Goal: Transaction & Acquisition: Purchase product/service

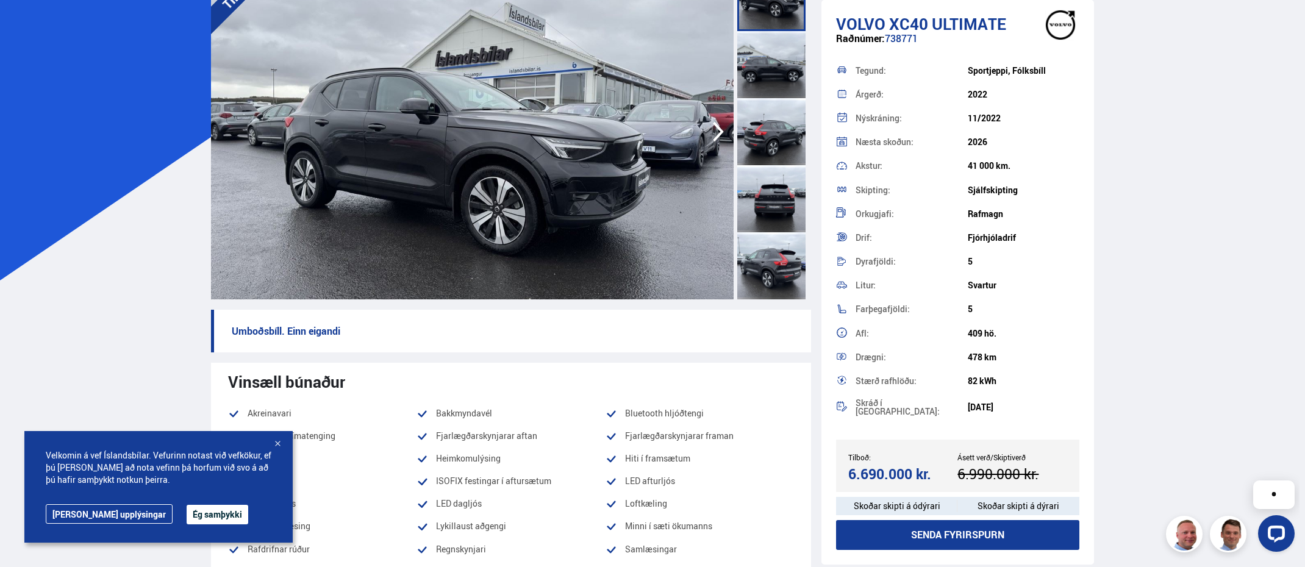
click at [278, 445] on div at bounding box center [277, 444] width 12 height 12
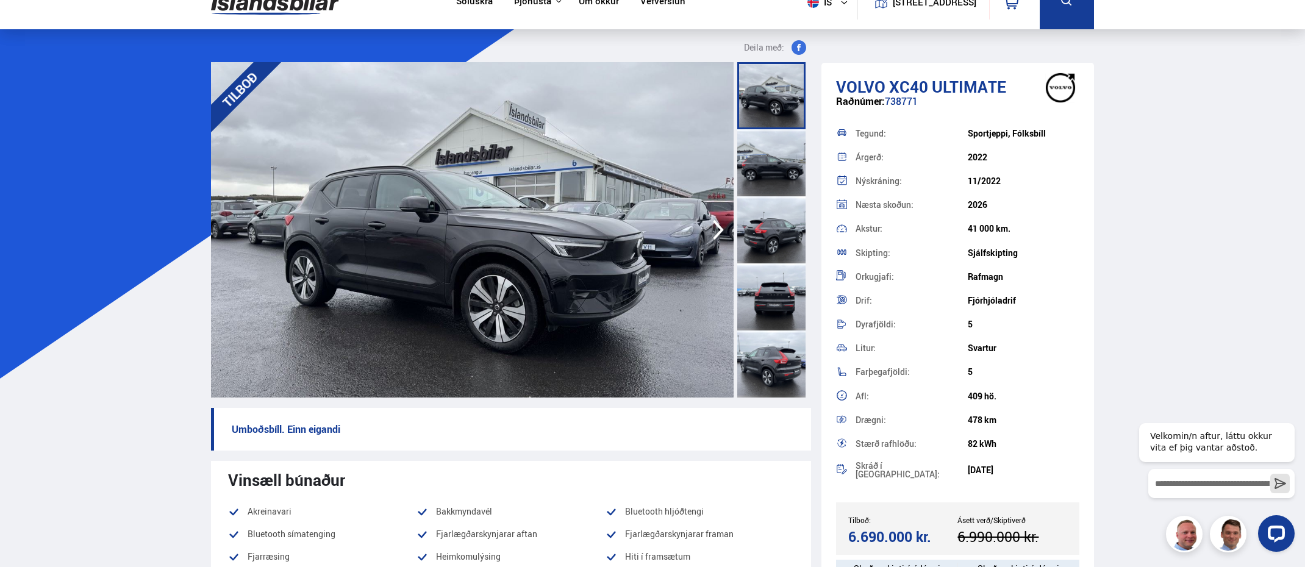
scroll to position [21, 0]
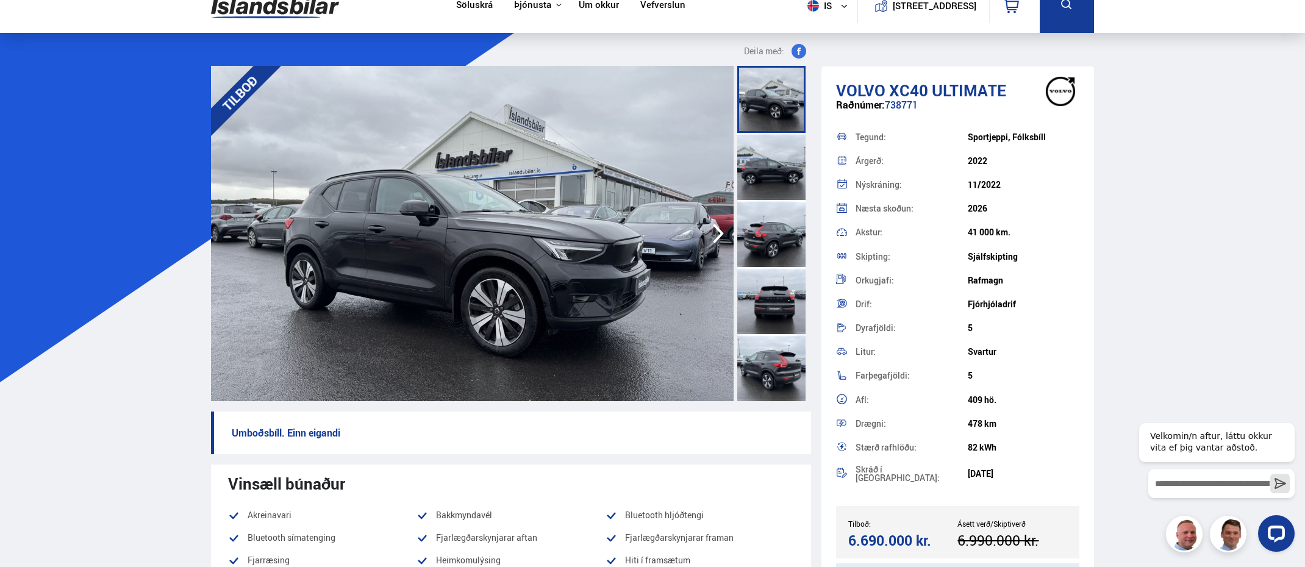
click at [773, 169] on div at bounding box center [771, 166] width 68 height 67
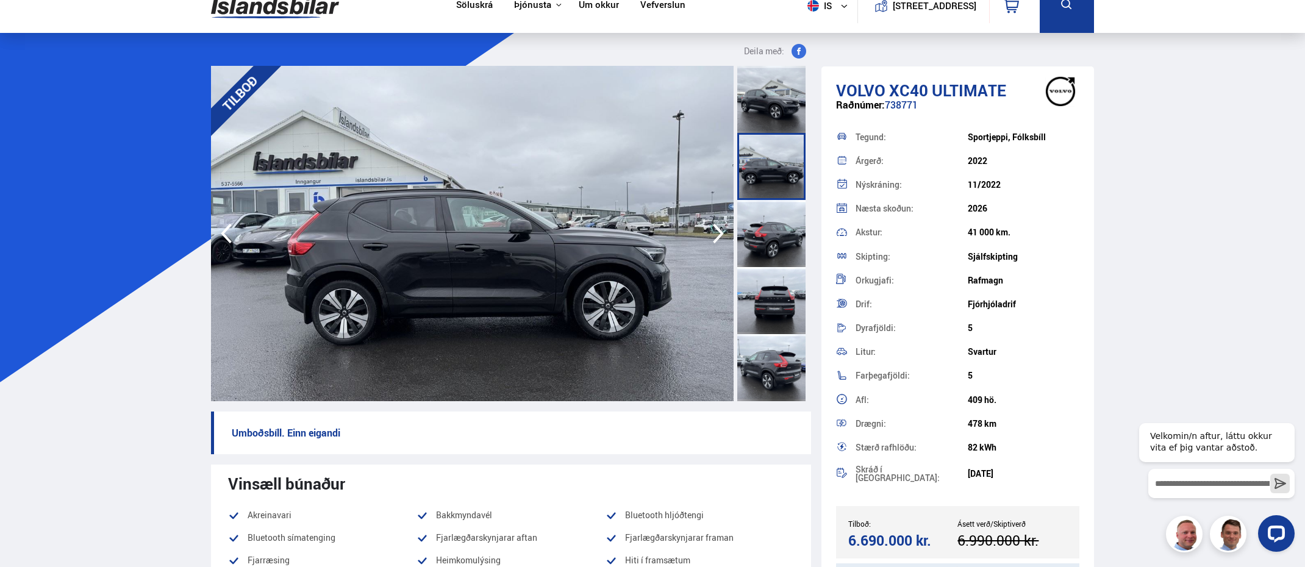
drag, startPoint x: 963, startPoint y: 157, endPoint x: 1002, endPoint y: 157, distance: 39.0
click at [876, 157] on div "Árgerð: 2022" at bounding box center [957, 161] width 243 height 24
drag, startPoint x: 967, startPoint y: 227, endPoint x: 1001, endPoint y: 227, distance: 34.8
click at [876, 227] on div "41 000 km." at bounding box center [1024, 232] width 112 height 10
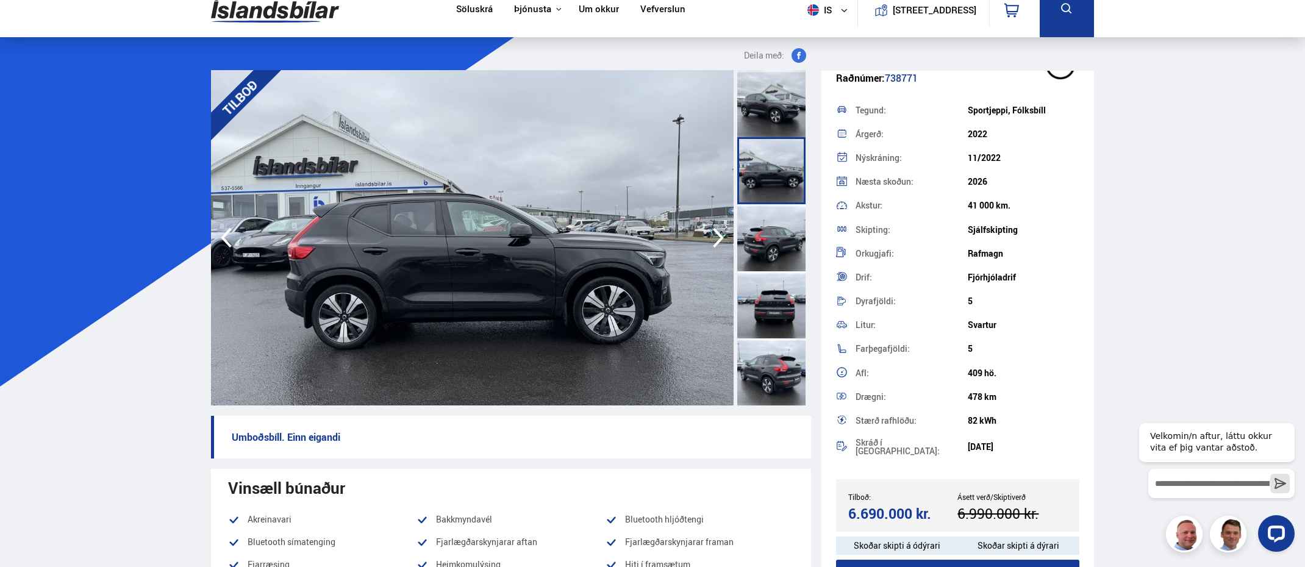
scroll to position [36, 0]
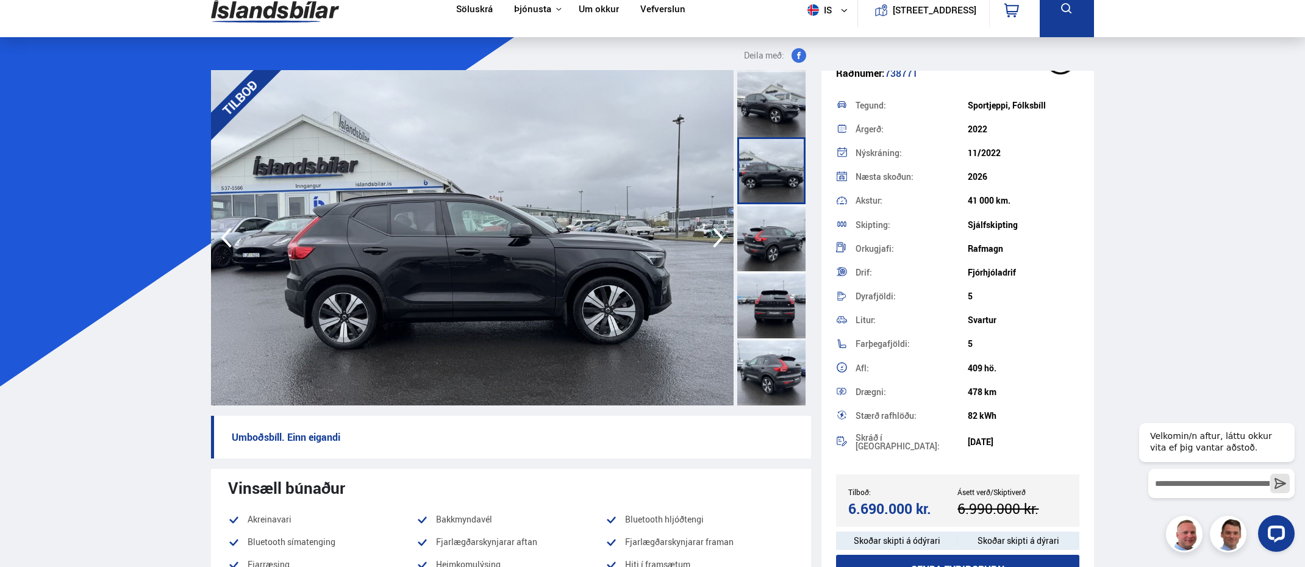
drag, startPoint x: 966, startPoint y: 437, endPoint x: 1081, endPoint y: 437, distance: 114.6
click at [876, 437] on div "[DATE]" at bounding box center [1024, 442] width 112 height 10
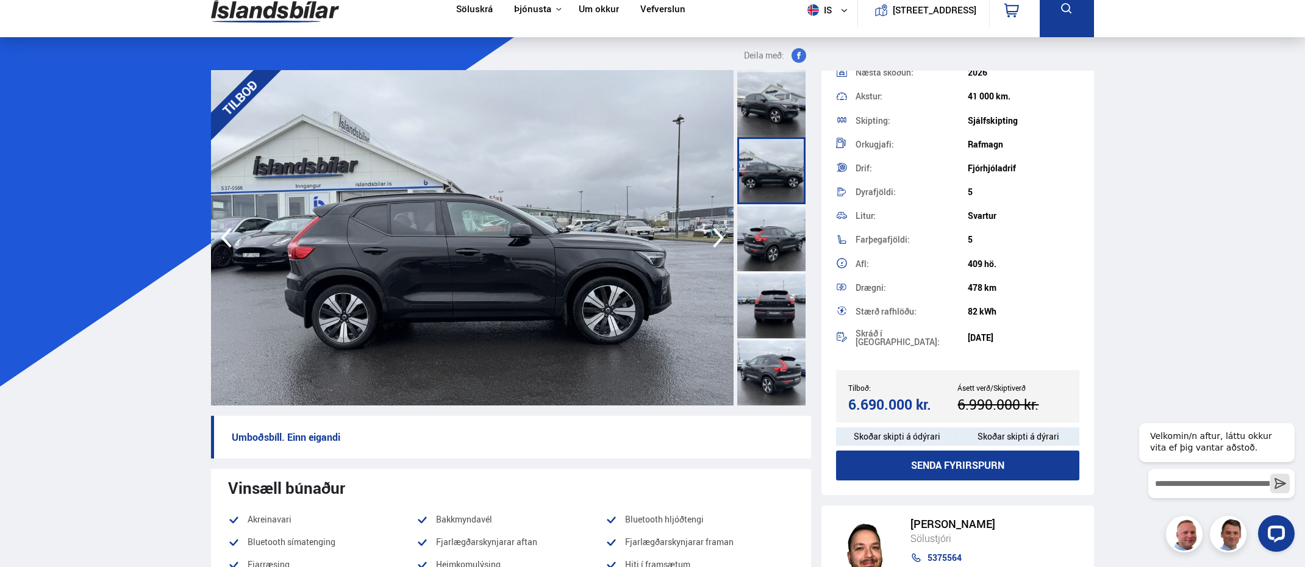
scroll to position [141, 0]
drag, startPoint x: 956, startPoint y: 398, endPoint x: 1023, endPoint y: 398, distance: 67.1
click at [876, 398] on div "6.990.000 kr." at bounding box center [1009, 403] width 105 height 16
click at [876, 396] on div "6.690.000 kr." at bounding box center [900, 403] width 105 height 16
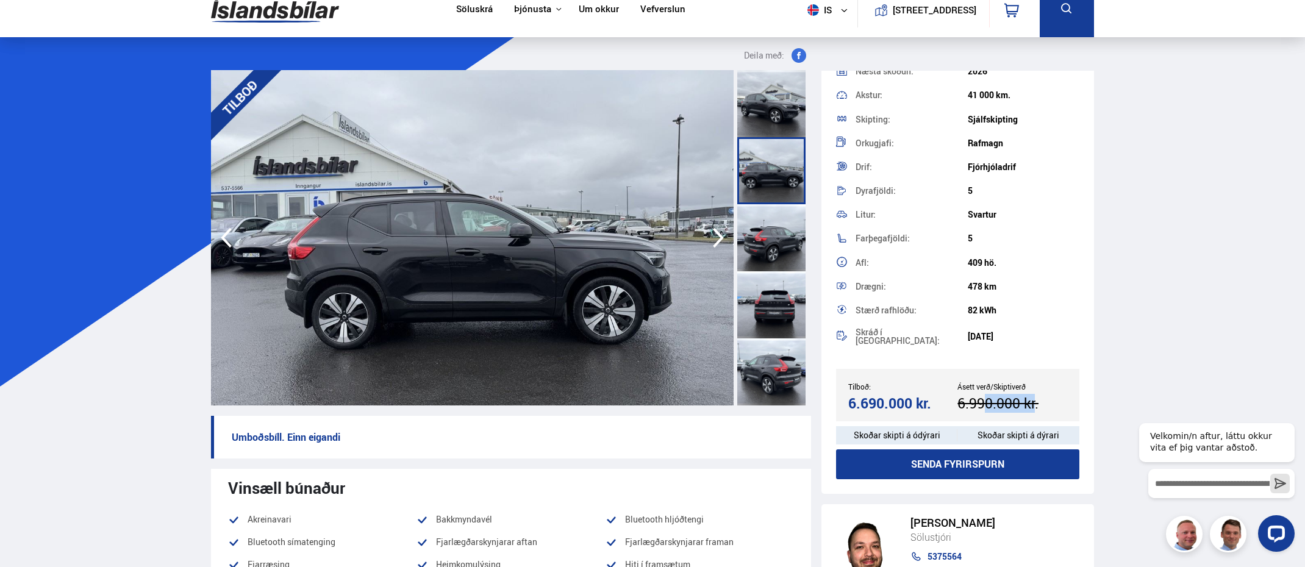
drag, startPoint x: 959, startPoint y: 399, endPoint x: 1118, endPoint y: 399, distance: 158.6
drag, startPoint x: 956, startPoint y: 397, endPoint x: 1062, endPoint y: 397, distance: 106.1
click at [876, 397] on div "6.990.000 kr." at bounding box center [1009, 403] width 105 height 16
click at [859, 400] on div "6.690.000 kr." at bounding box center [900, 403] width 105 height 16
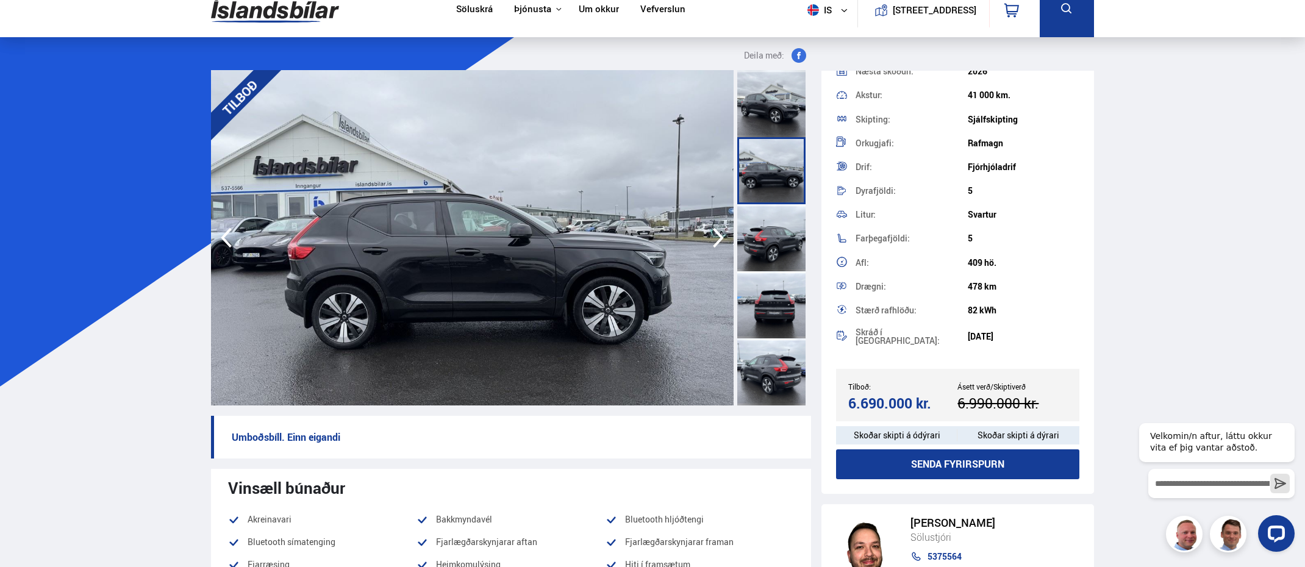
click at [859, 400] on div "6.690.000 kr." at bounding box center [900, 403] width 105 height 16
click at [713, 235] on icon "button" at bounding box center [718, 237] width 24 height 29
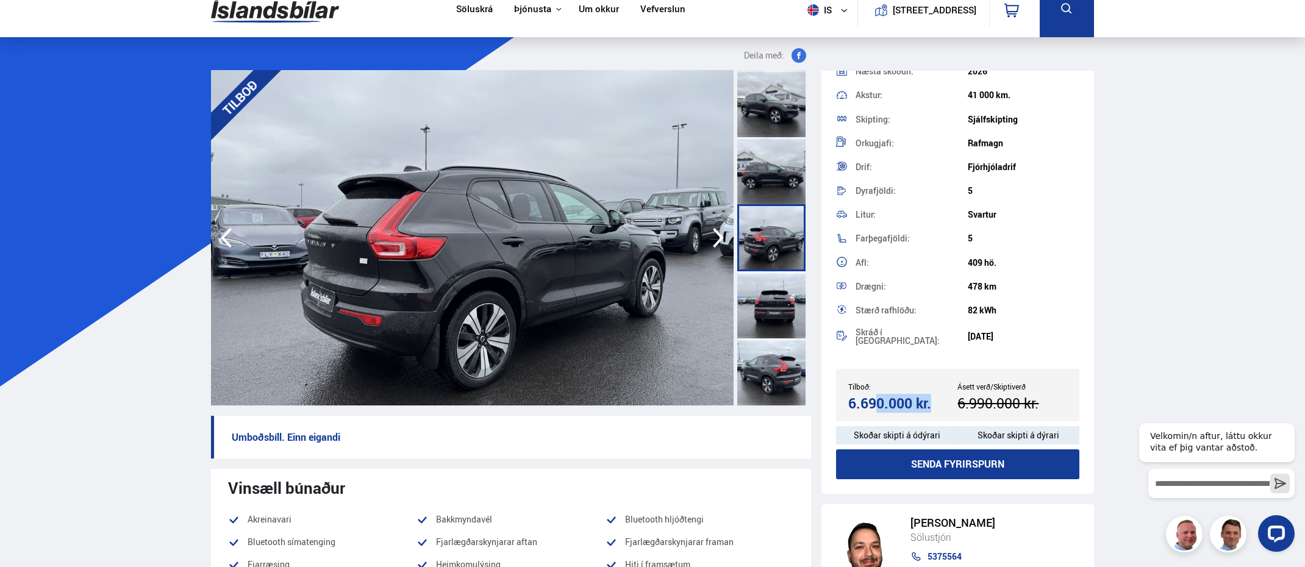
click at [713, 235] on icon "button" at bounding box center [718, 237] width 24 height 29
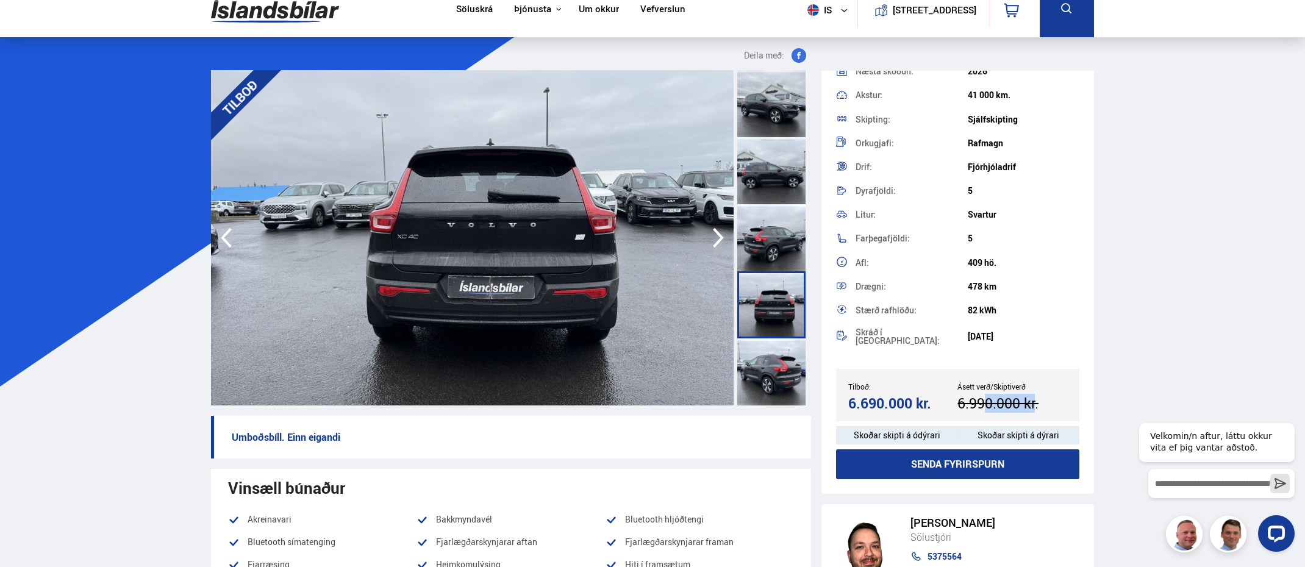
drag, startPoint x: 959, startPoint y: 401, endPoint x: 1056, endPoint y: 401, distance: 97.6
click at [876, 401] on div "6.990.000 kr." at bounding box center [1009, 403] width 105 height 16
click at [716, 235] on icon "button" at bounding box center [718, 237] width 24 height 29
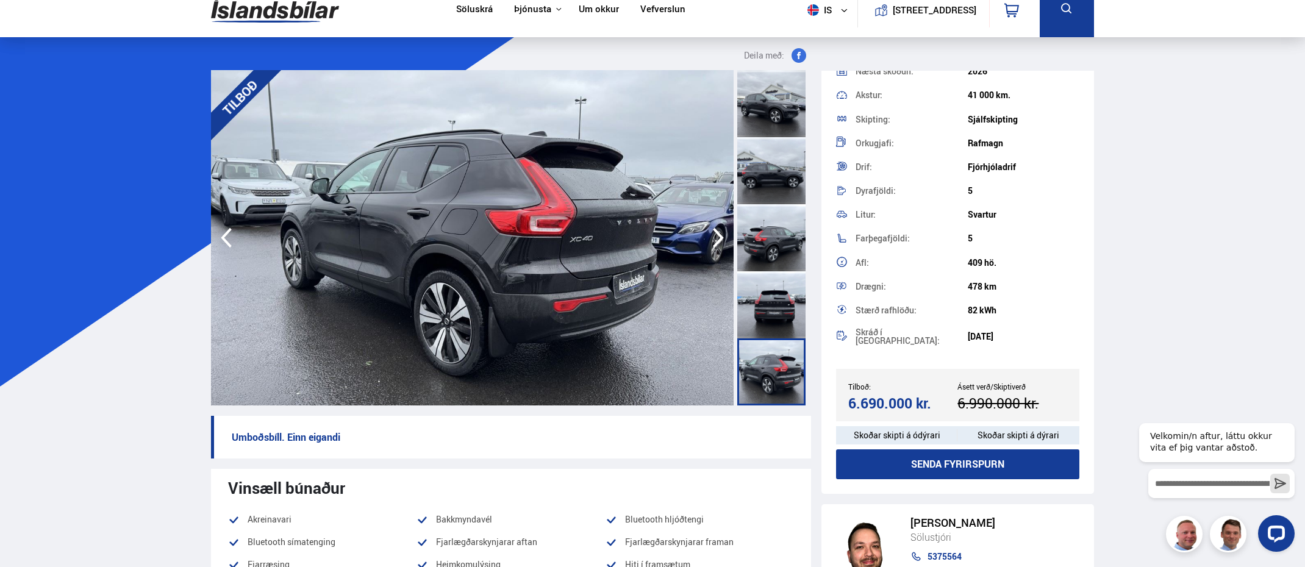
click at [716, 235] on icon "button" at bounding box center [718, 237] width 24 height 29
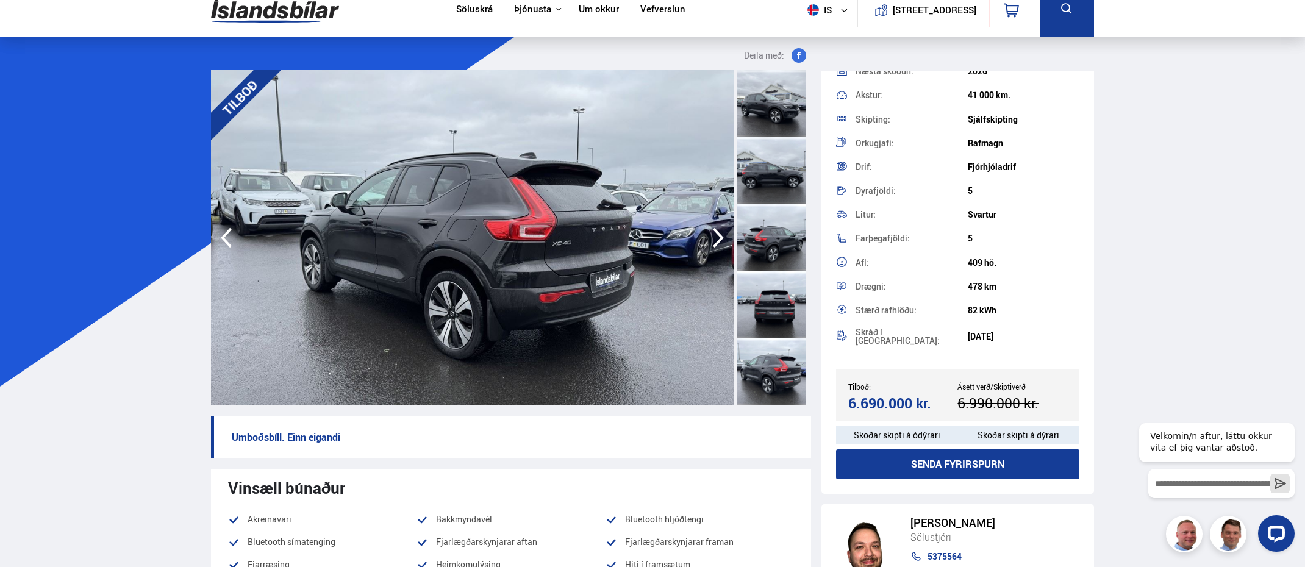
click at [716, 235] on icon "button" at bounding box center [718, 237] width 24 height 29
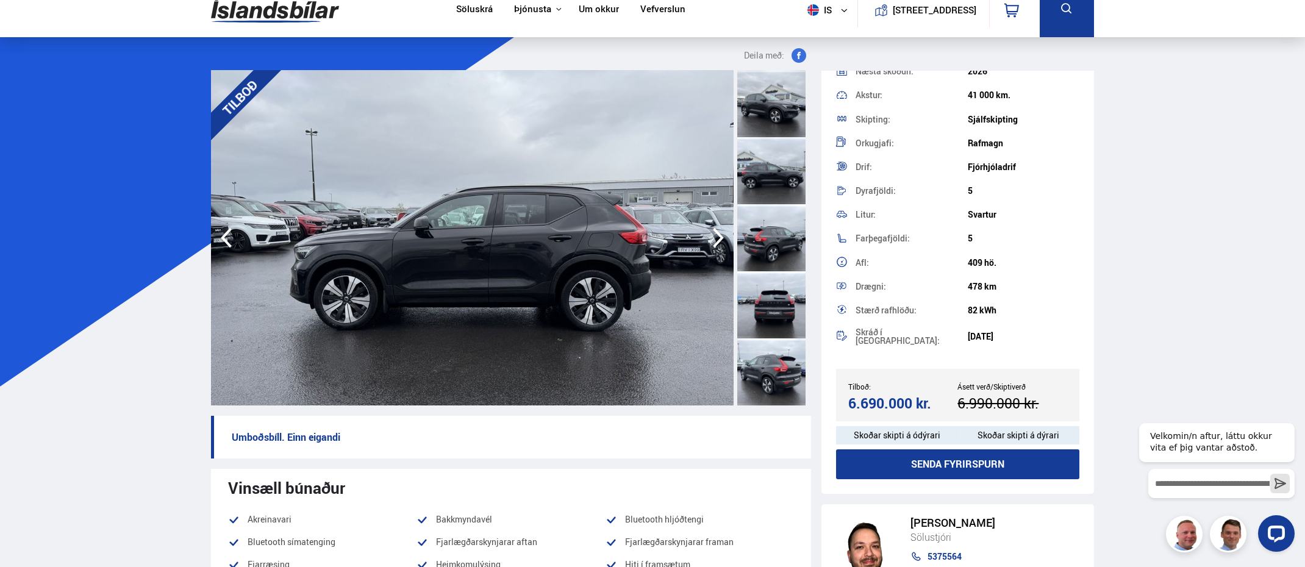
click at [716, 235] on icon "button" at bounding box center [718, 237] width 24 height 29
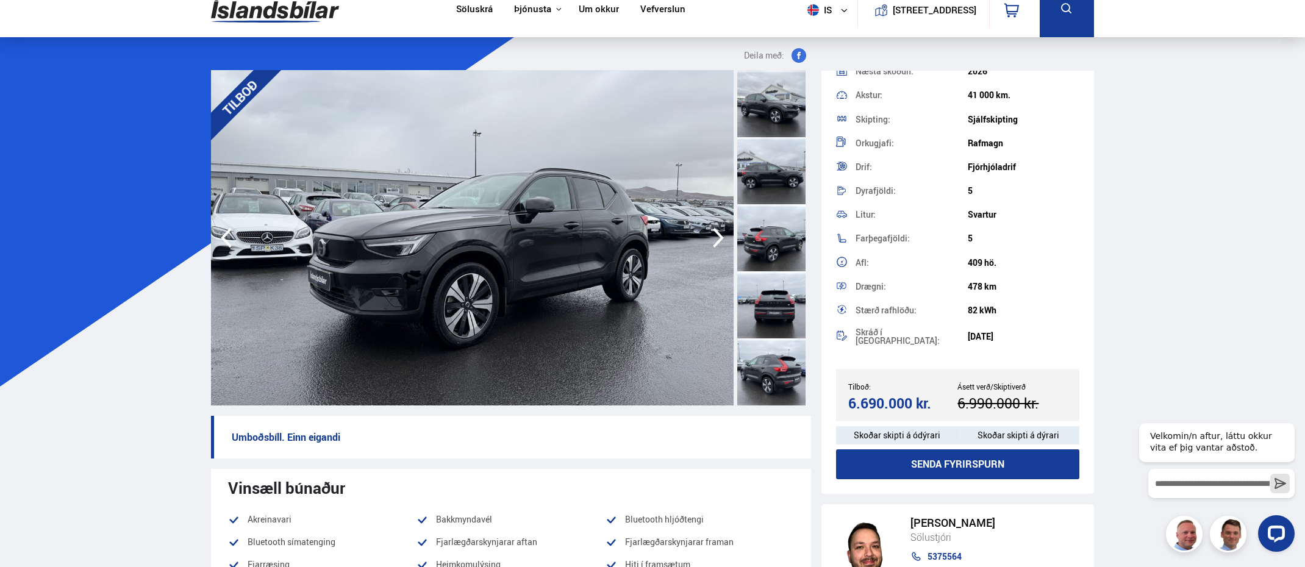
click at [716, 235] on icon "button" at bounding box center [718, 237] width 24 height 29
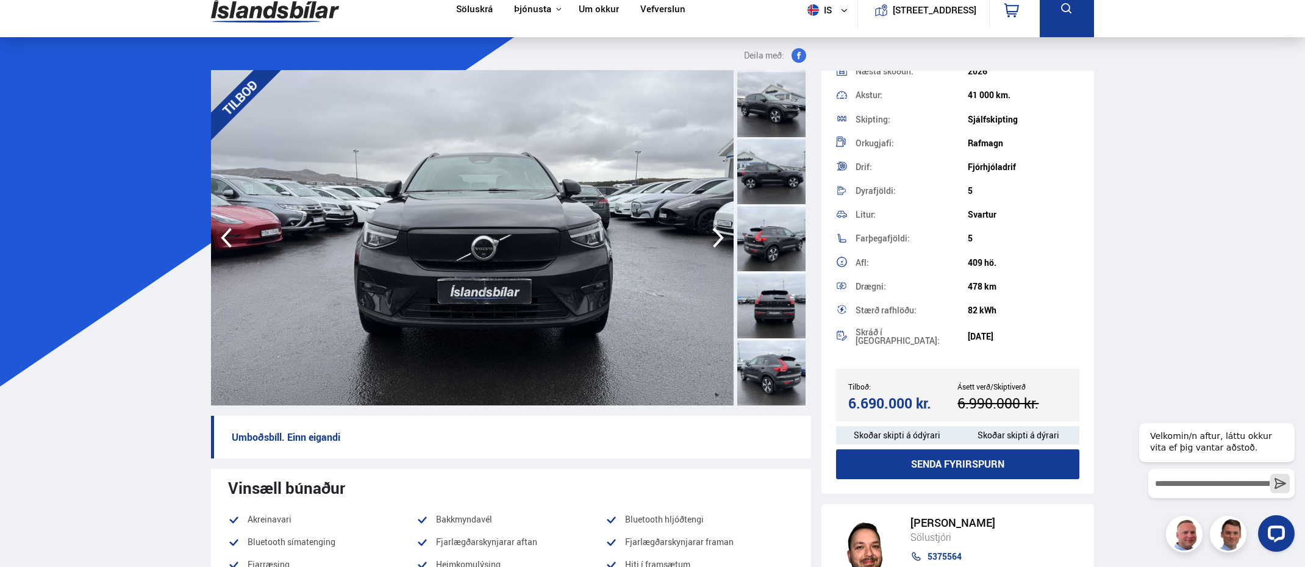
click at [716, 235] on icon "button" at bounding box center [718, 237] width 24 height 29
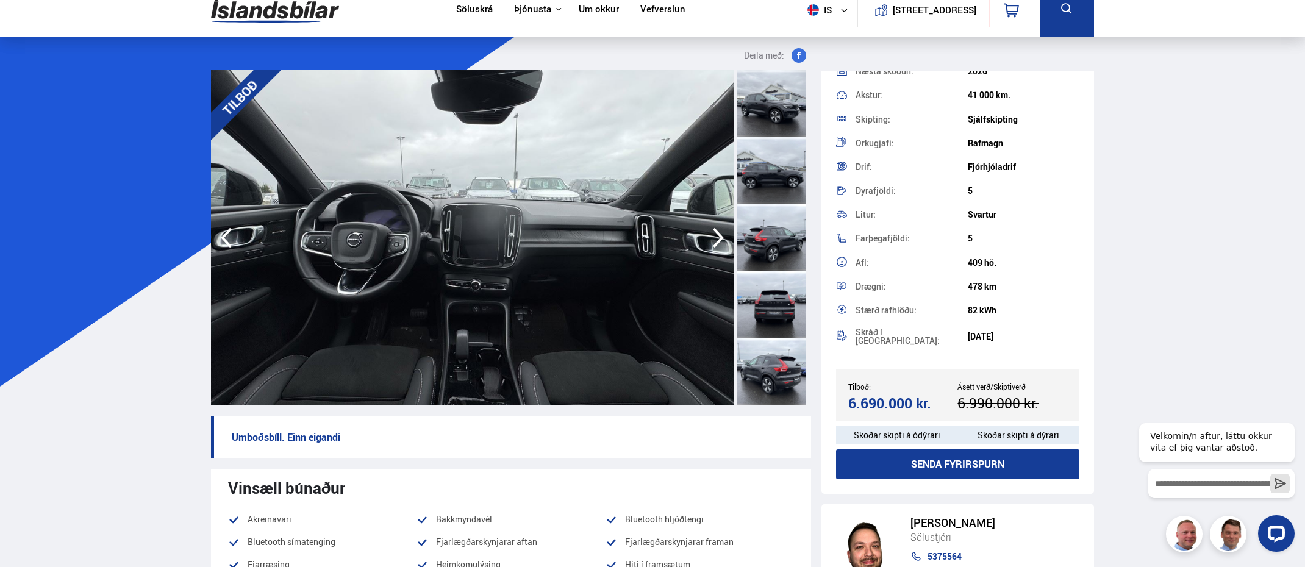
click at [716, 235] on icon "button" at bounding box center [718, 237] width 24 height 29
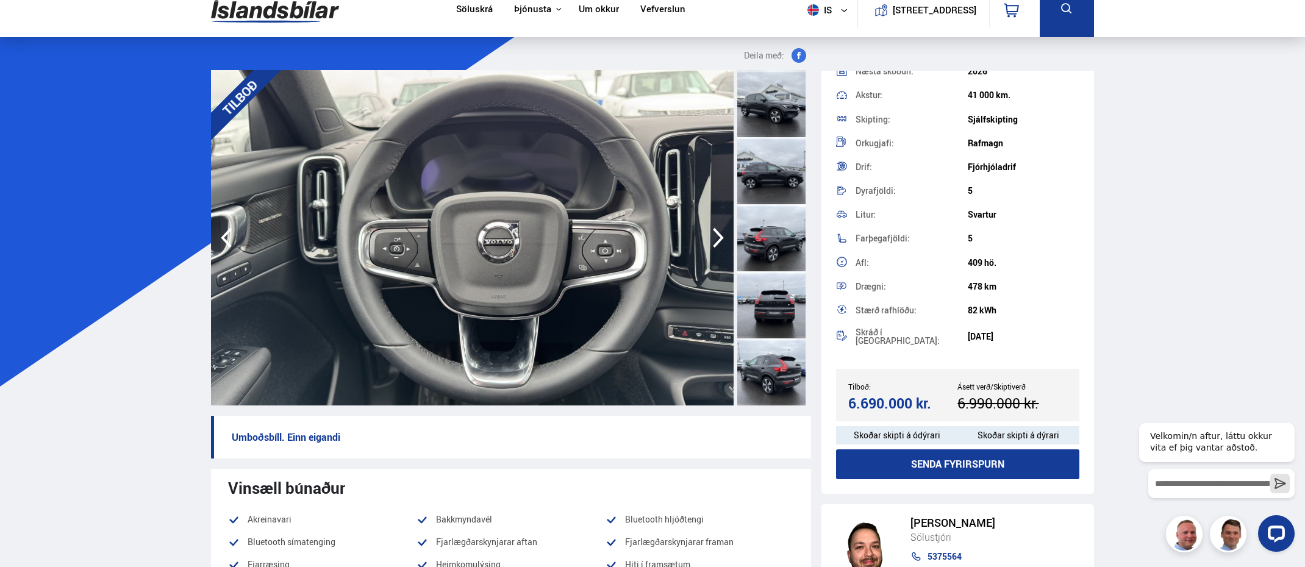
click at [716, 235] on icon "button" at bounding box center [718, 237] width 24 height 29
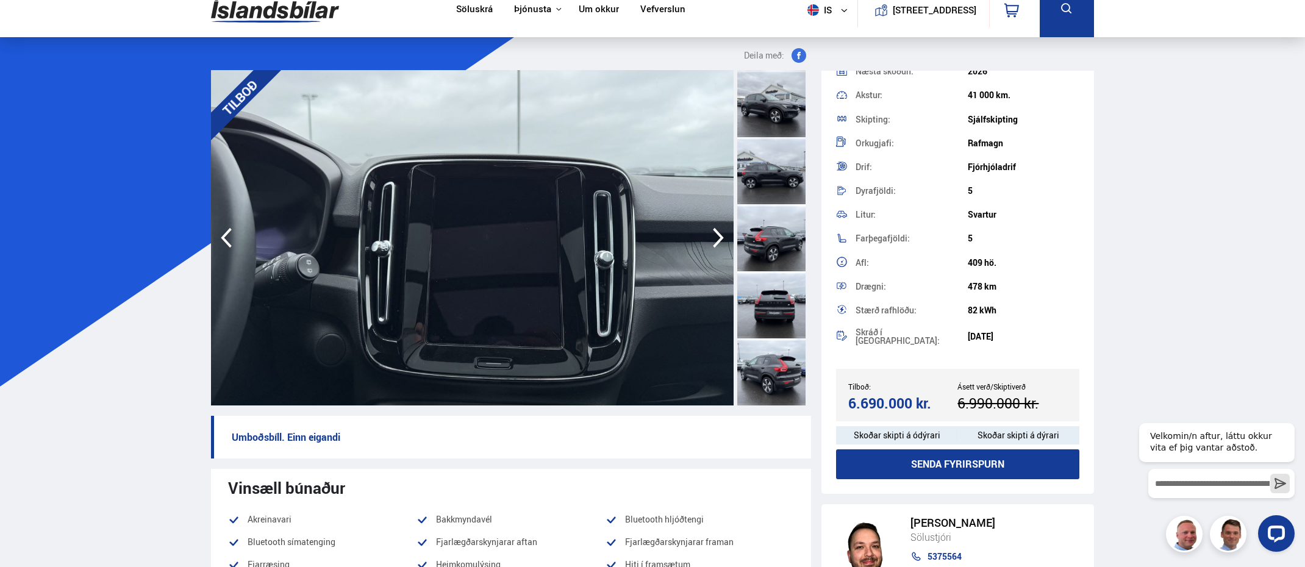
click at [716, 235] on icon "button" at bounding box center [718, 237] width 24 height 29
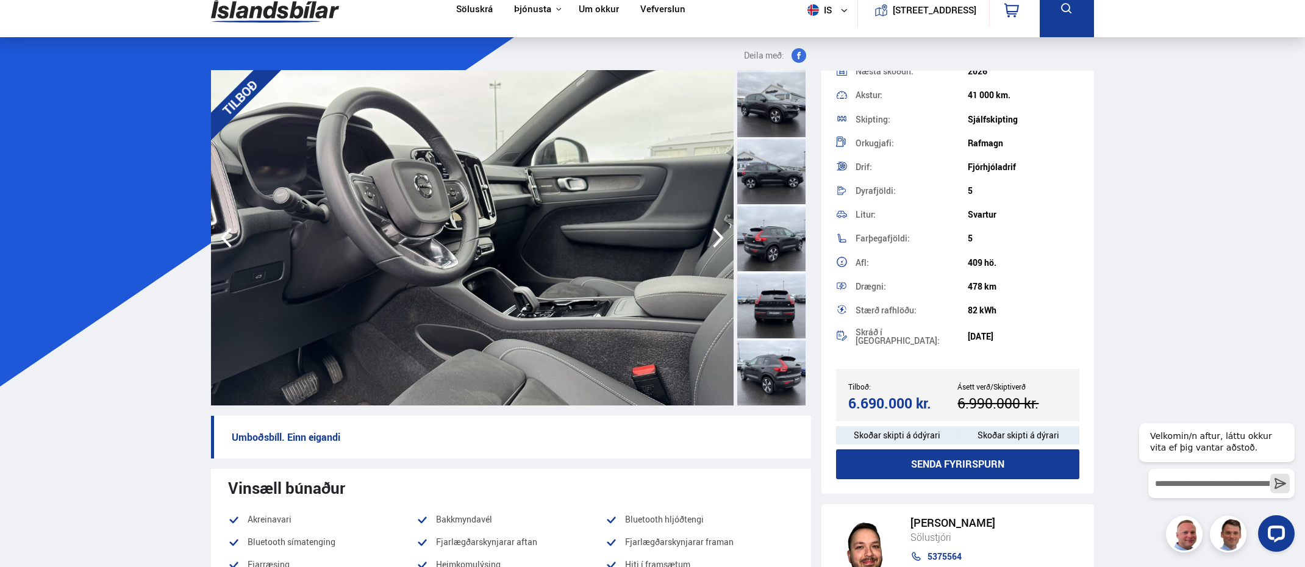
scroll to position [0, 0]
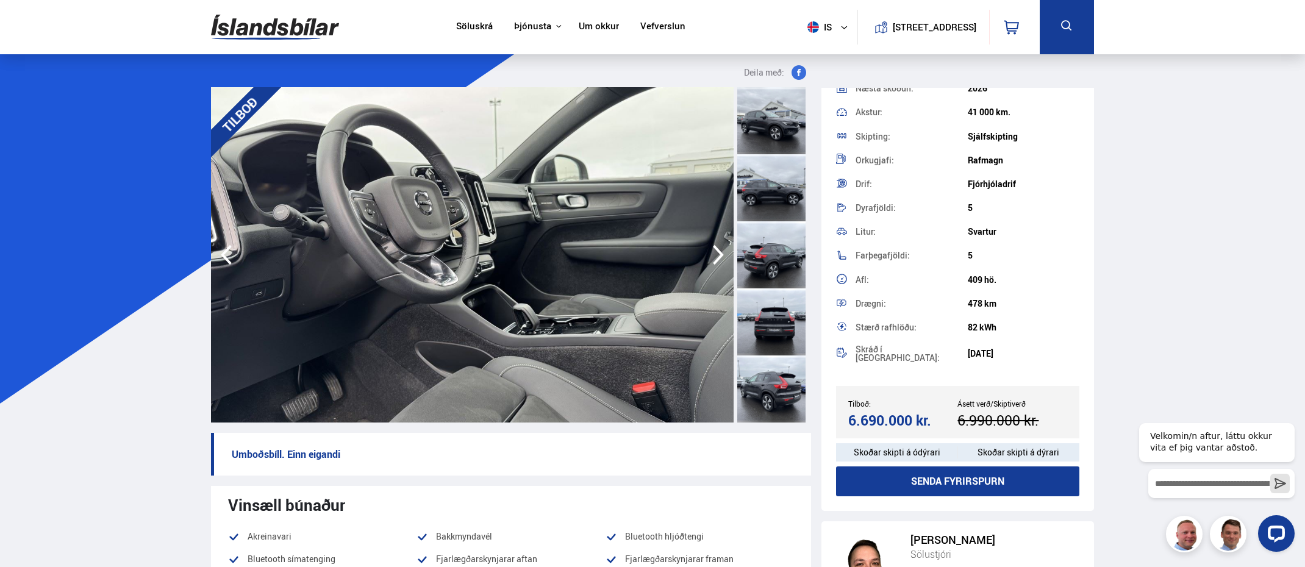
click at [714, 258] on icon "button" at bounding box center [718, 254] width 24 height 29
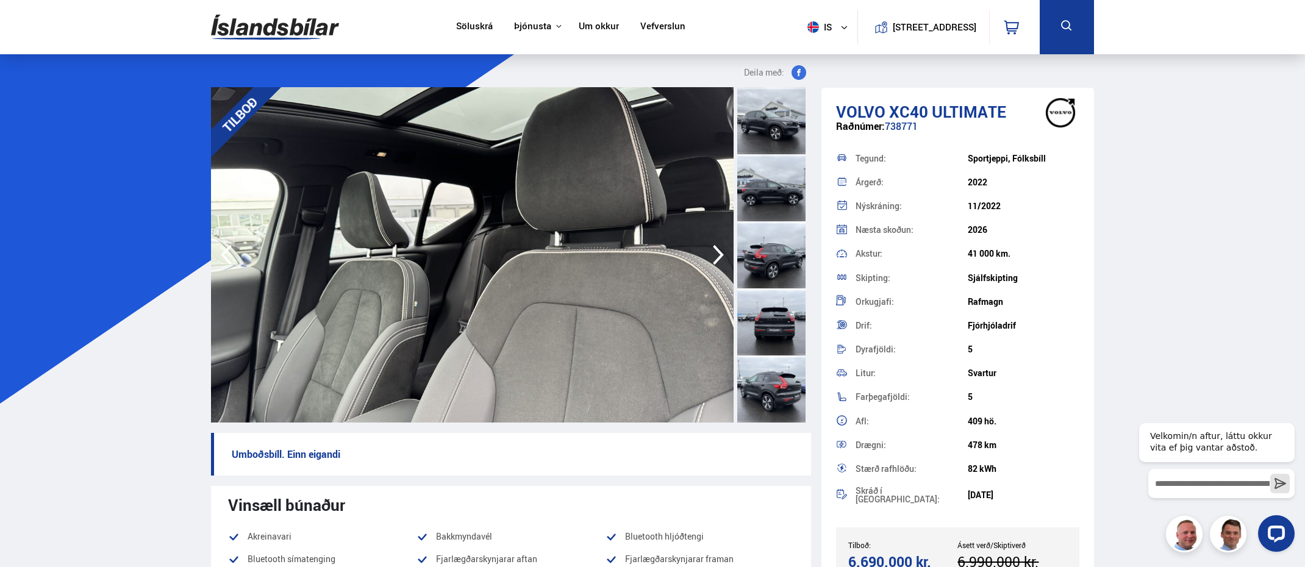
click at [846, 113] on span "Volvo" at bounding box center [860, 112] width 49 height 22
drag, startPoint x: 846, startPoint y: 113, endPoint x: 964, endPoint y: 113, distance: 117.7
click at [876, 113] on h1 "Volvo XC40 ULTIMATE" at bounding box center [957, 111] width 243 height 18
copy h1 "Volvo XC40 ULTIMATE"
